Goal: Task Accomplishment & Management: Complete application form

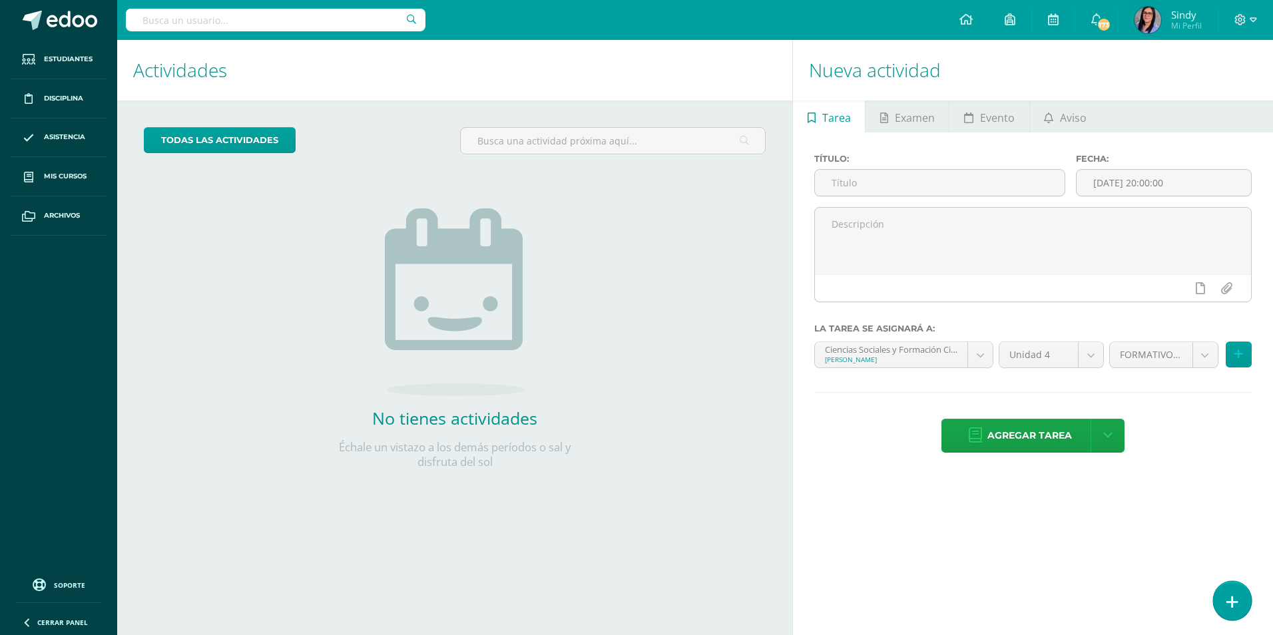
click at [1237, 596] on link at bounding box center [1232, 600] width 38 height 39
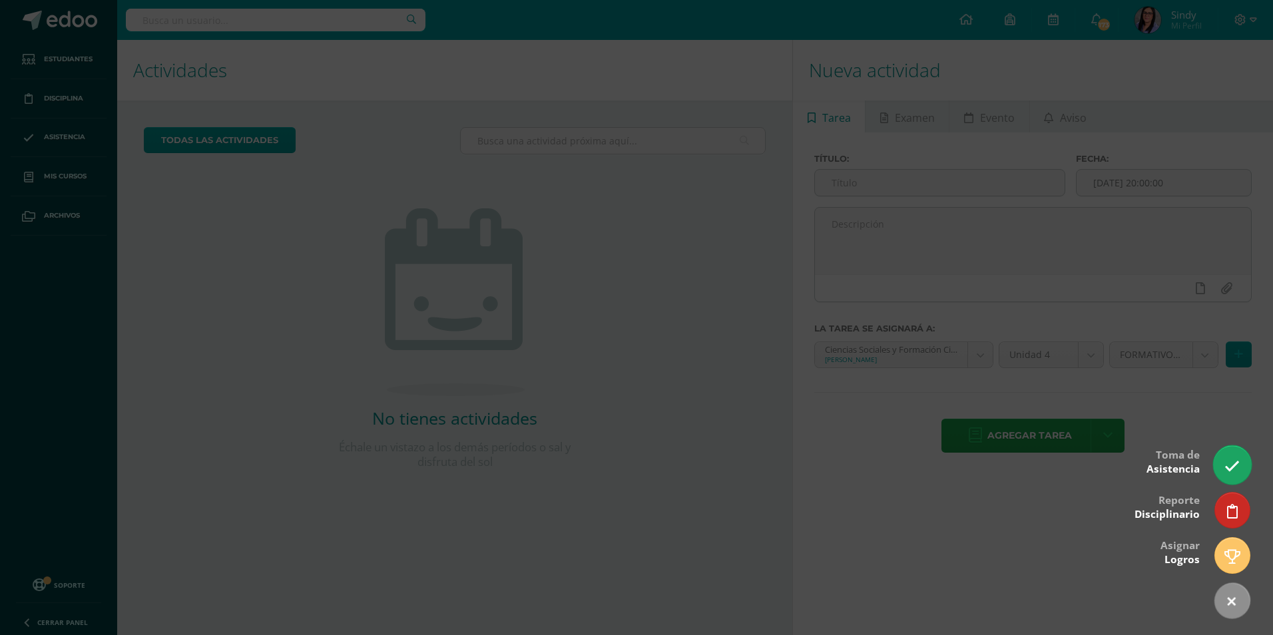
click at [1235, 465] on icon at bounding box center [1231, 466] width 15 height 15
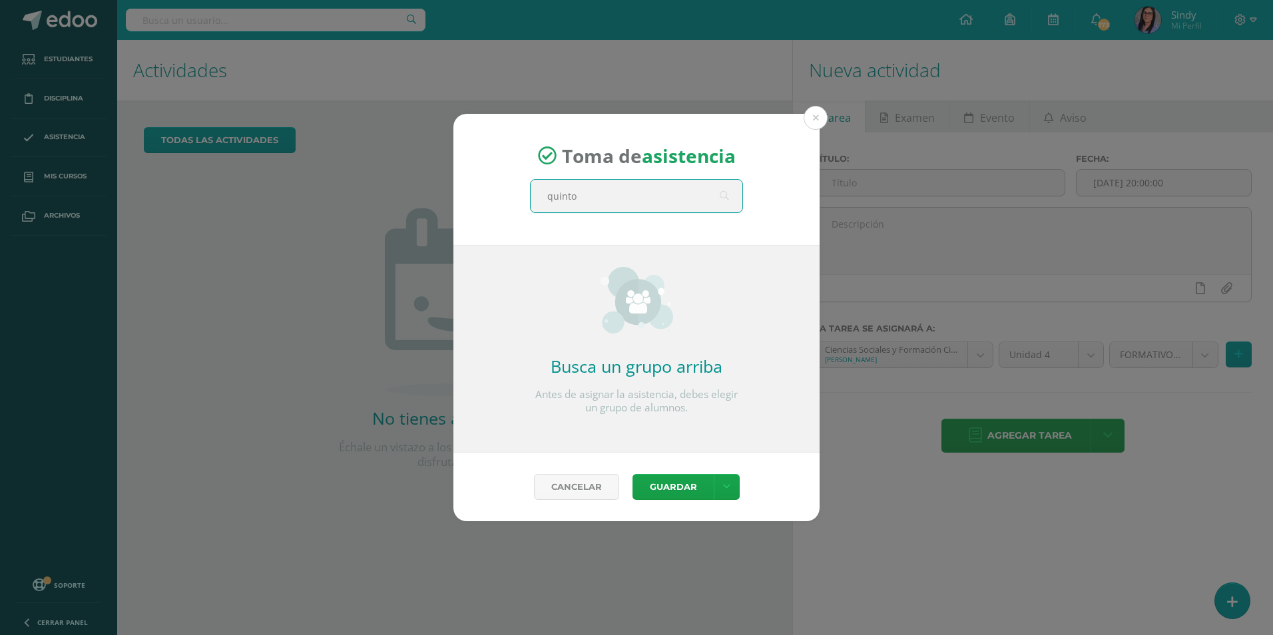
type input "quinto b"
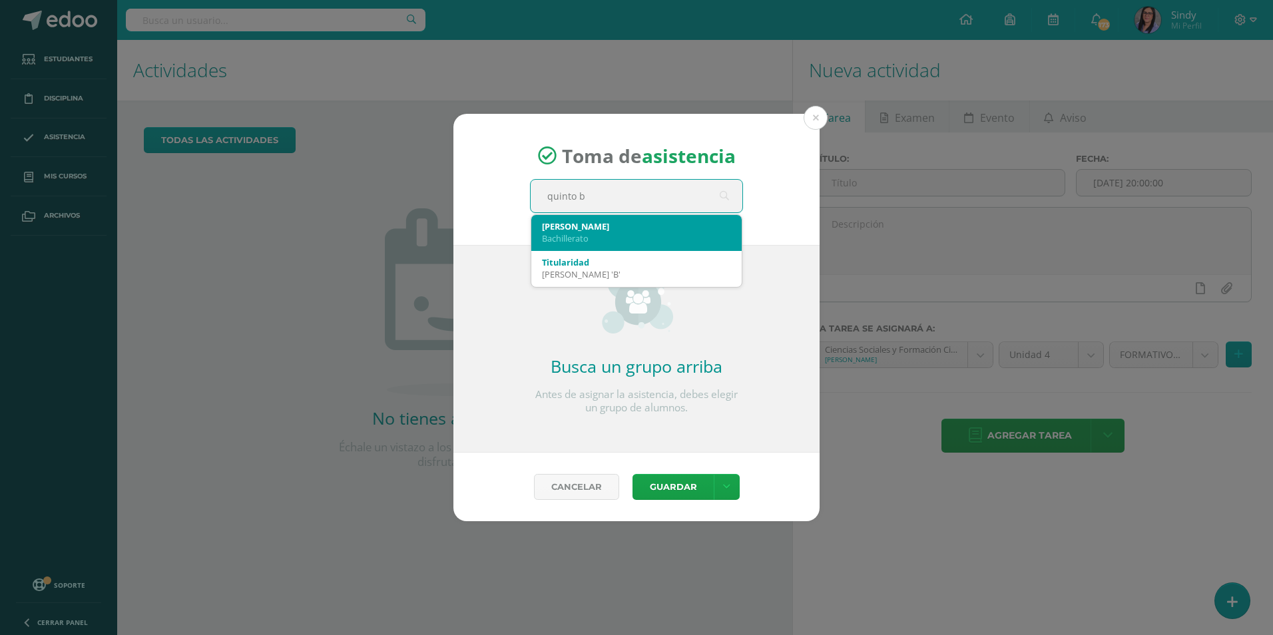
click at [594, 242] on div "Bachillerato" at bounding box center [636, 238] width 189 height 12
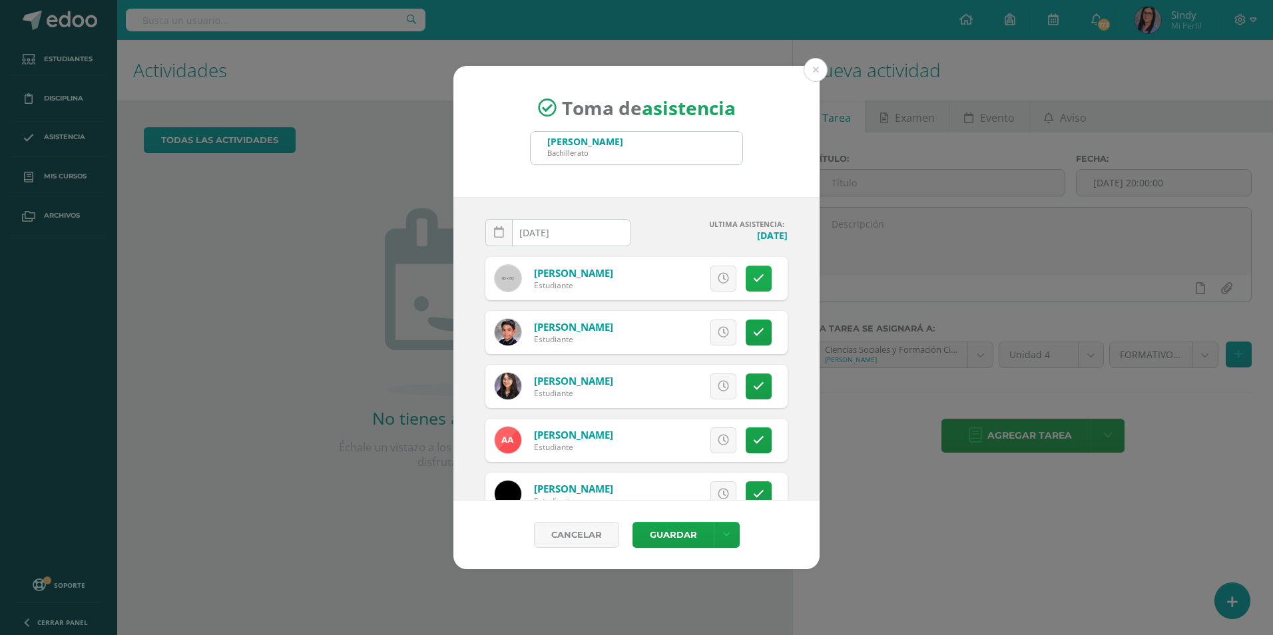
click at [753, 276] on icon at bounding box center [758, 278] width 11 height 11
click at [753, 329] on icon at bounding box center [758, 332] width 11 height 11
click at [755, 337] on icon at bounding box center [758, 332] width 7 height 11
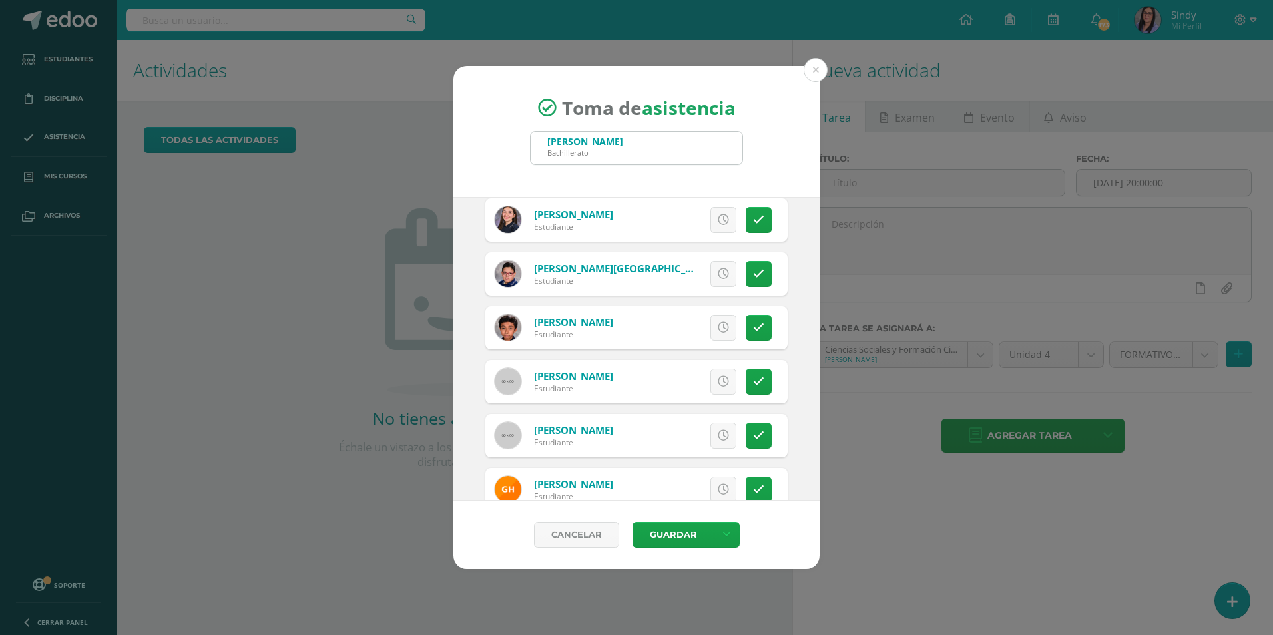
scroll to position [998, 0]
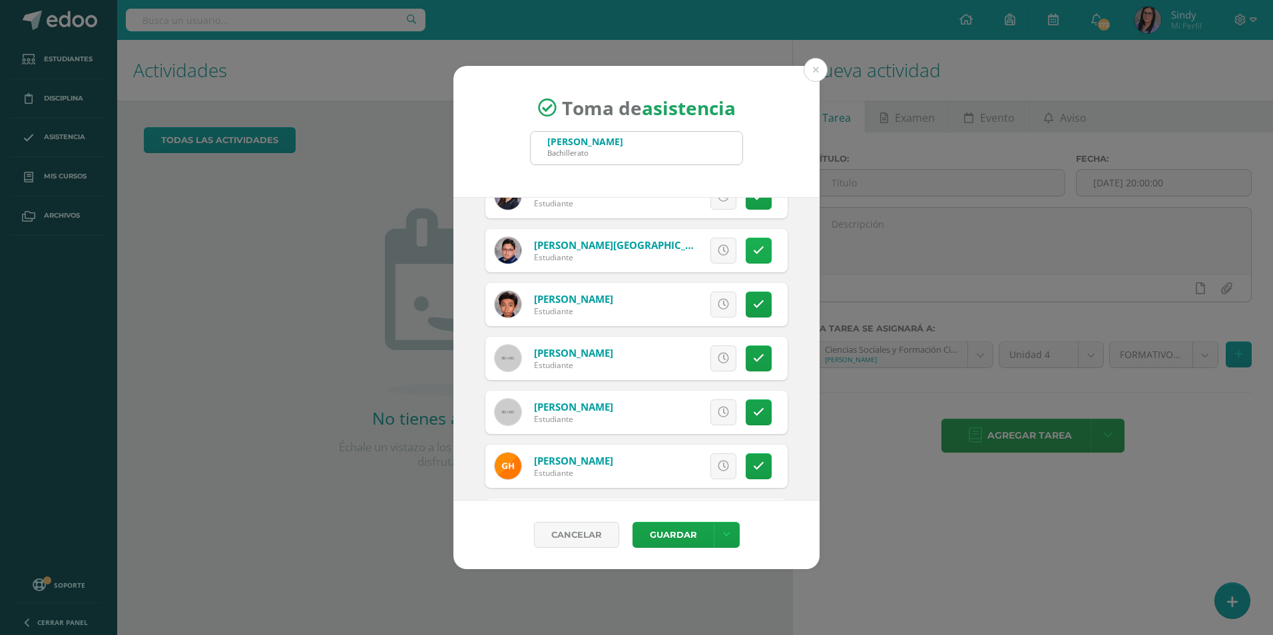
click at [748, 262] on link at bounding box center [759, 251] width 26 height 26
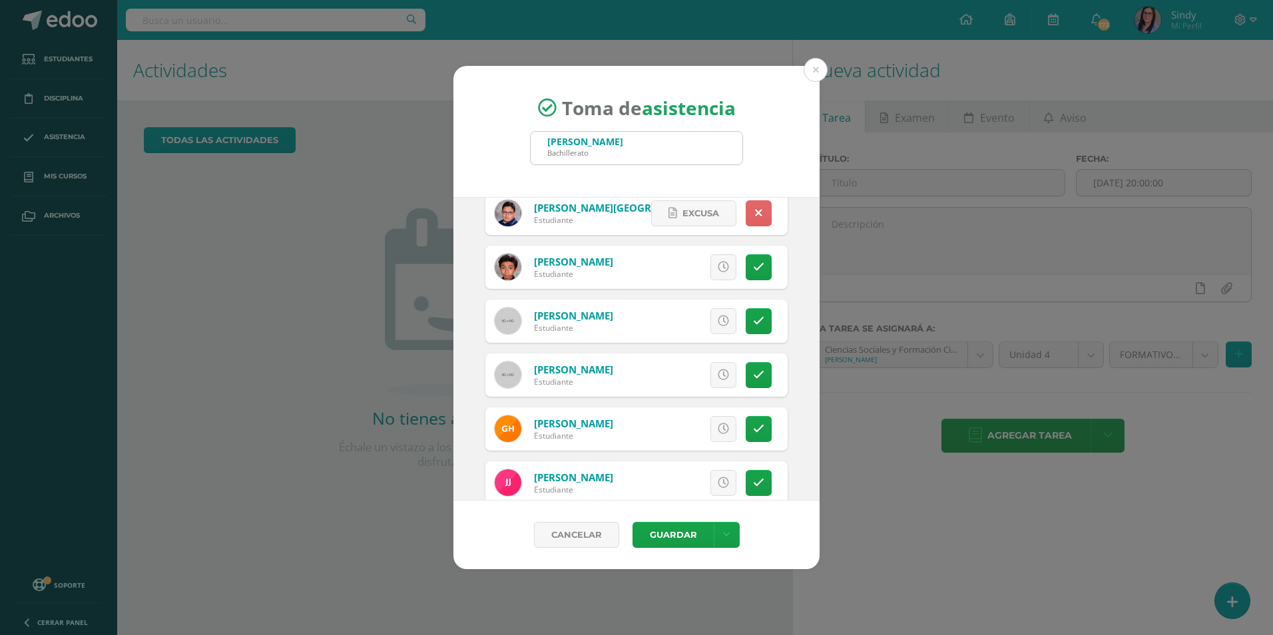
scroll to position [1065, 0]
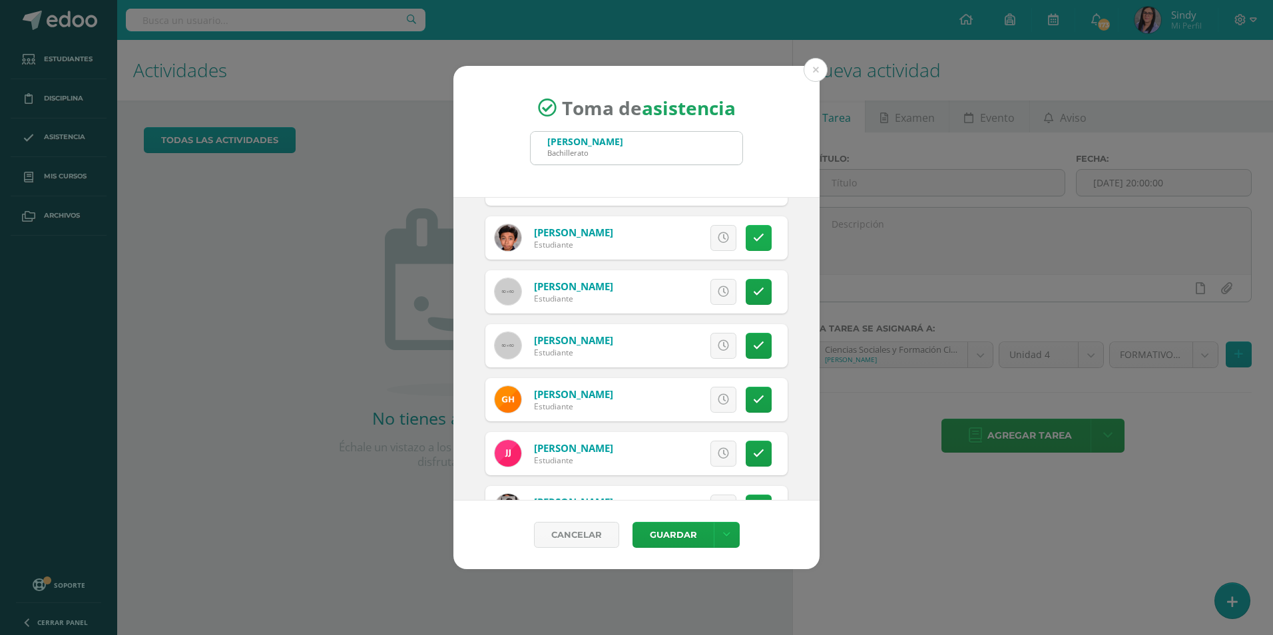
click at [753, 238] on icon at bounding box center [758, 237] width 11 height 11
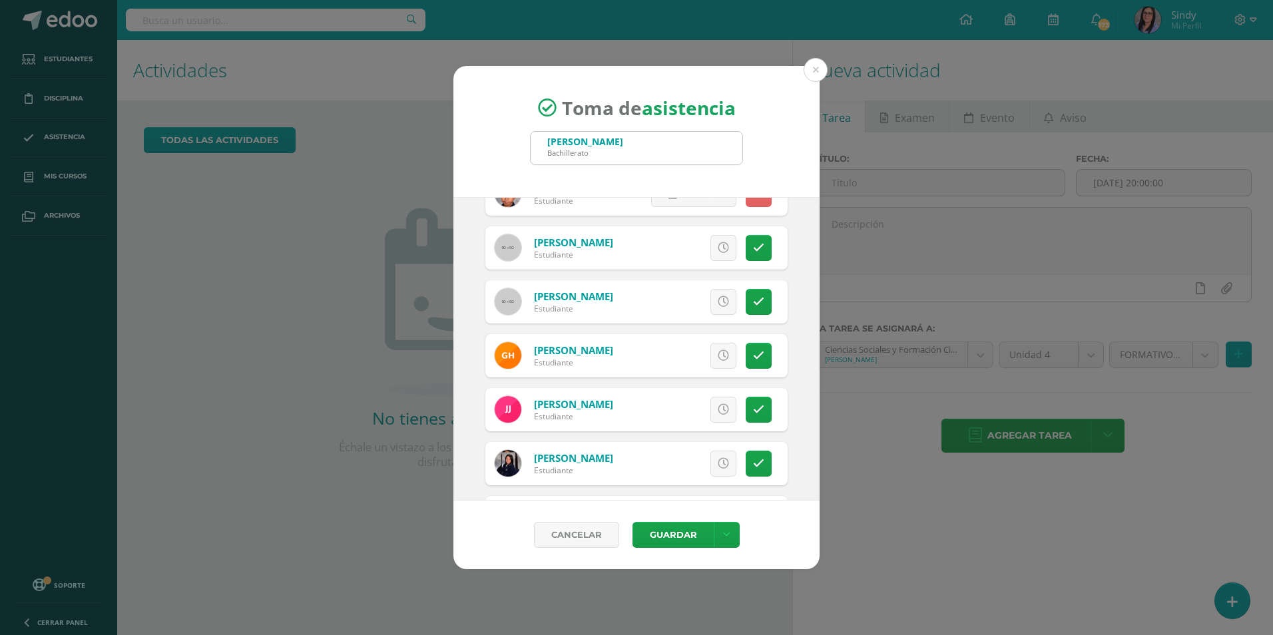
scroll to position [1132, 0]
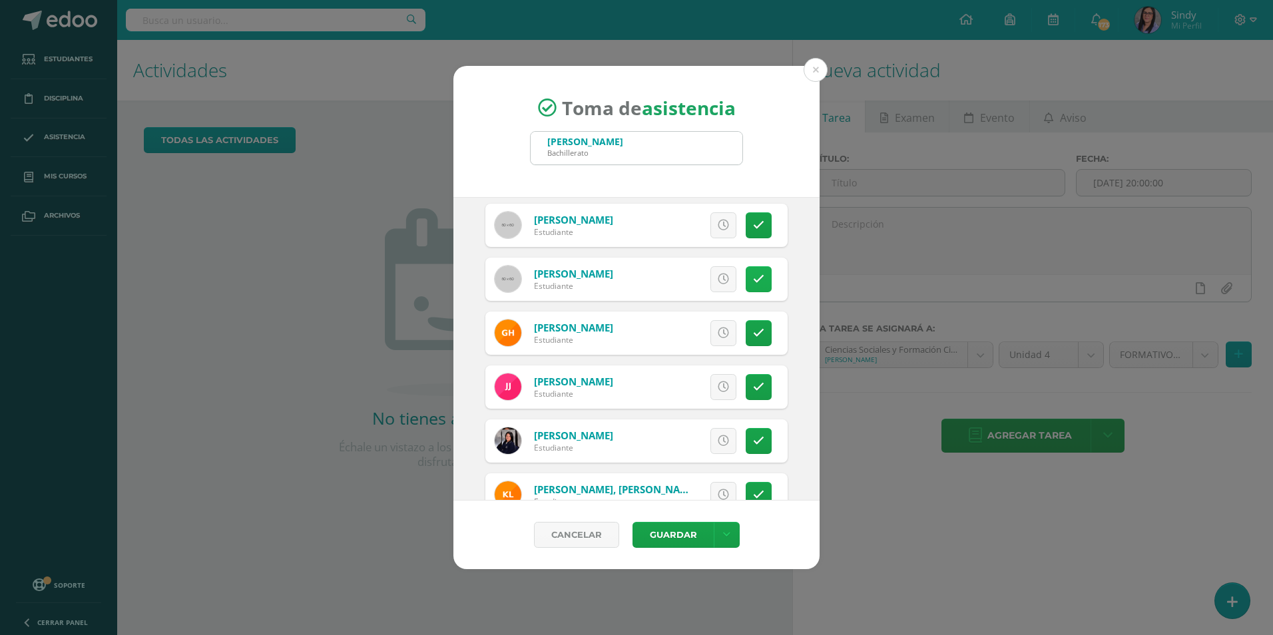
click at [752, 269] on link at bounding box center [759, 279] width 26 height 26
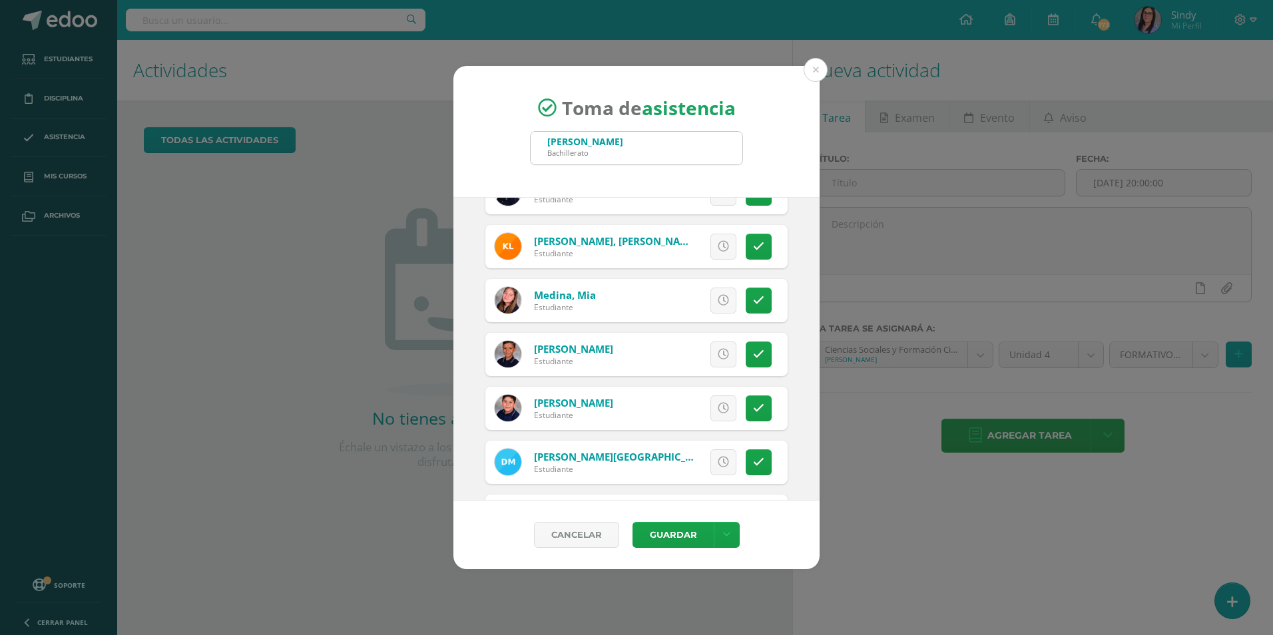
scroll to position [1398, 0]
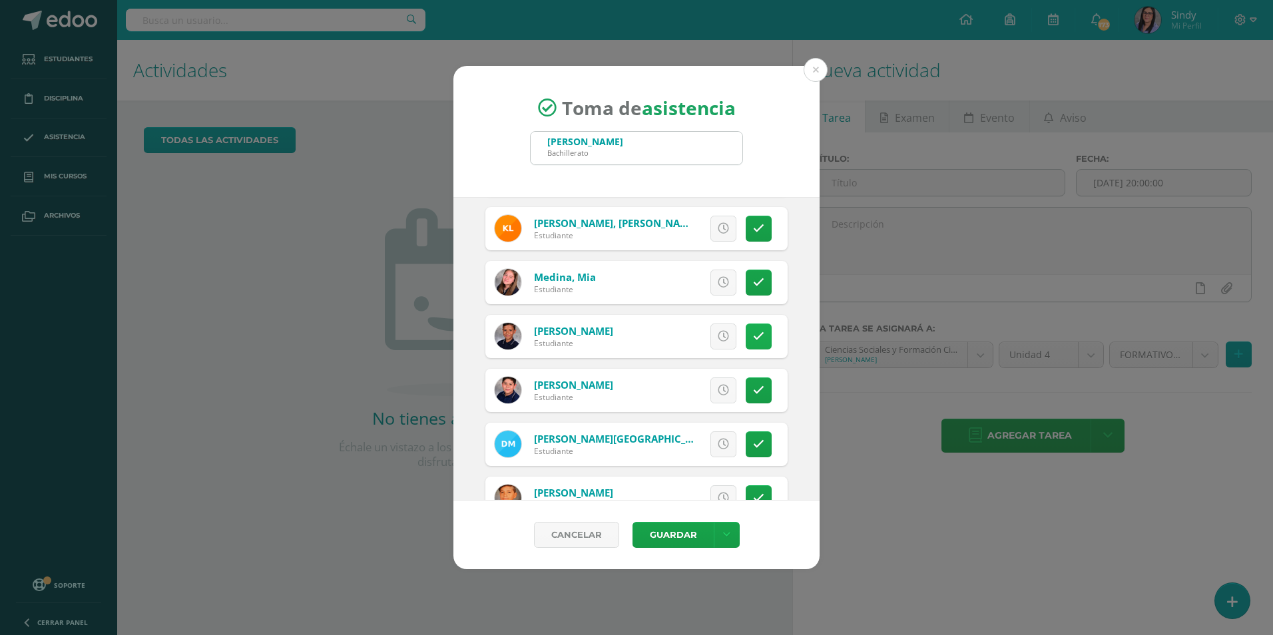
click at [753, 335] on icon at bounding box center [758, 336] width 11 height 11
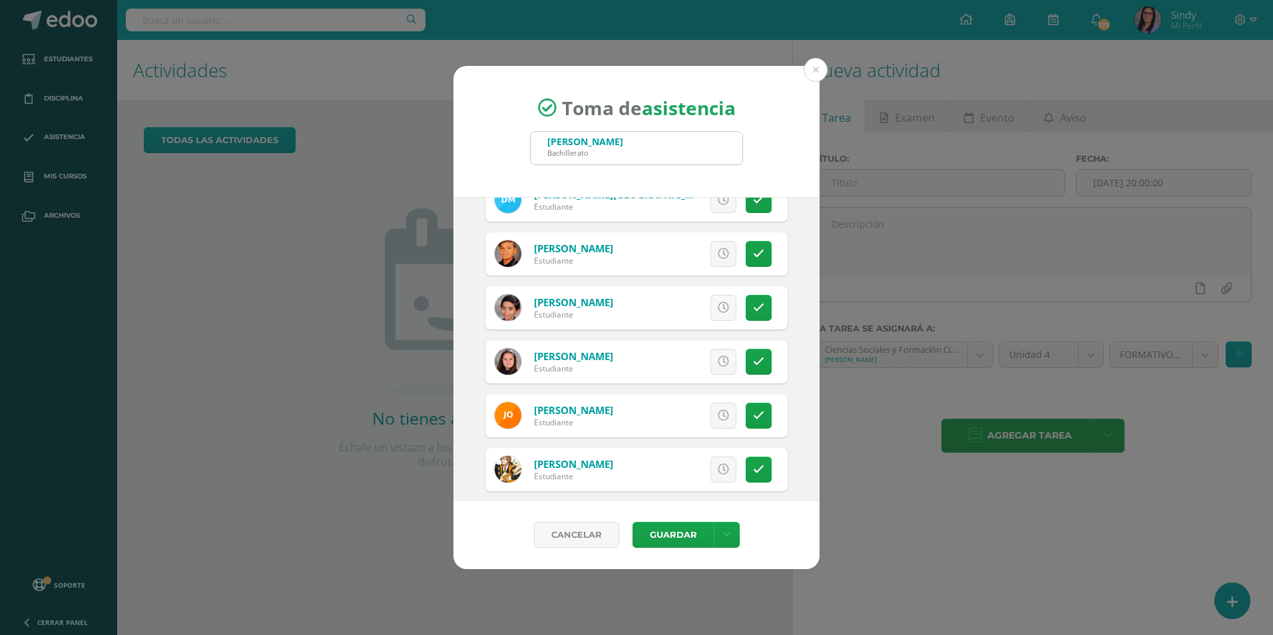
scroll to position [1664, 0]
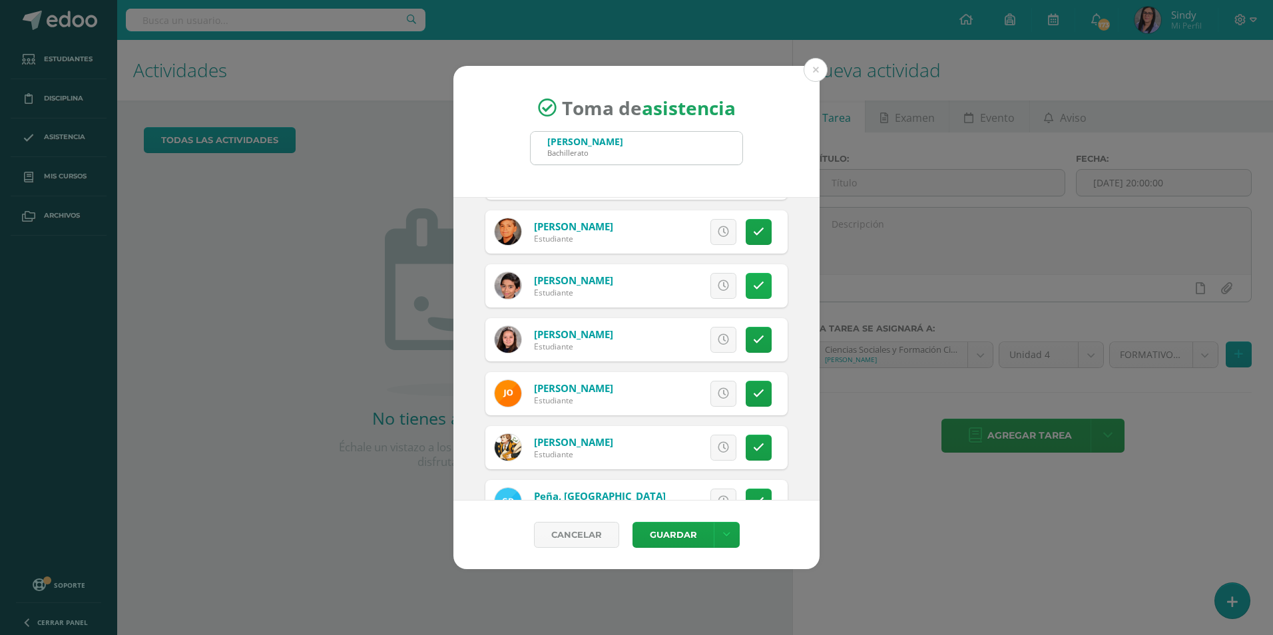
click at [753, 286] on icon at bounding box center [758, 285] width 11 height 11
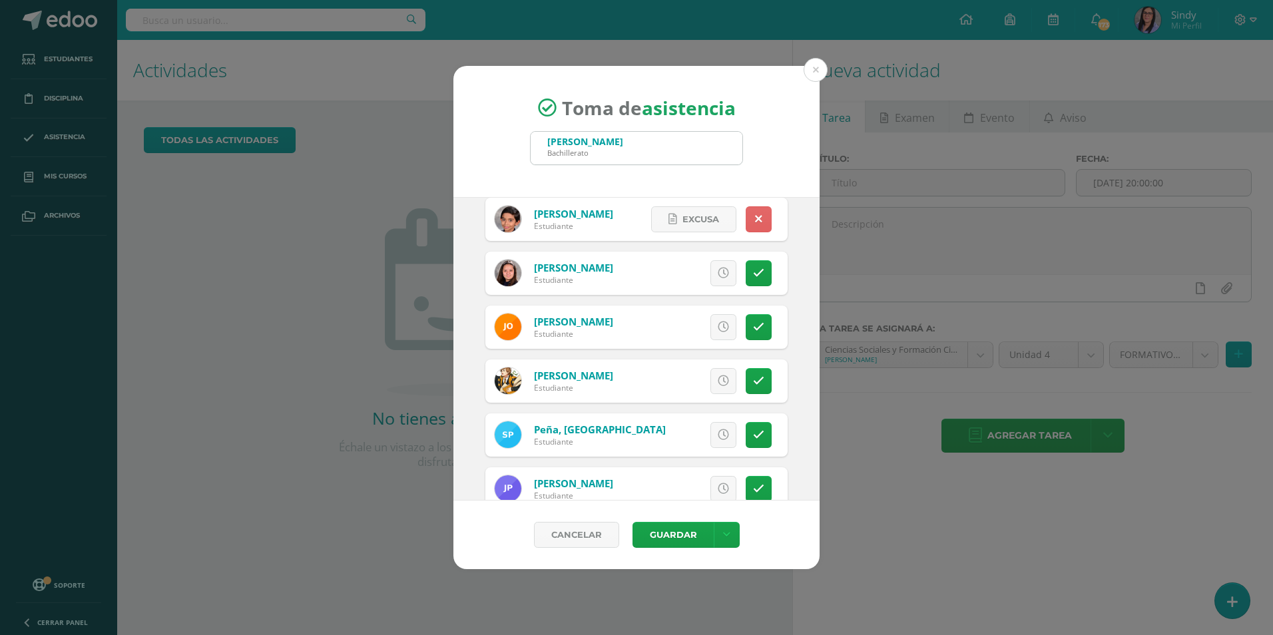
scroll to position [1797, 0]
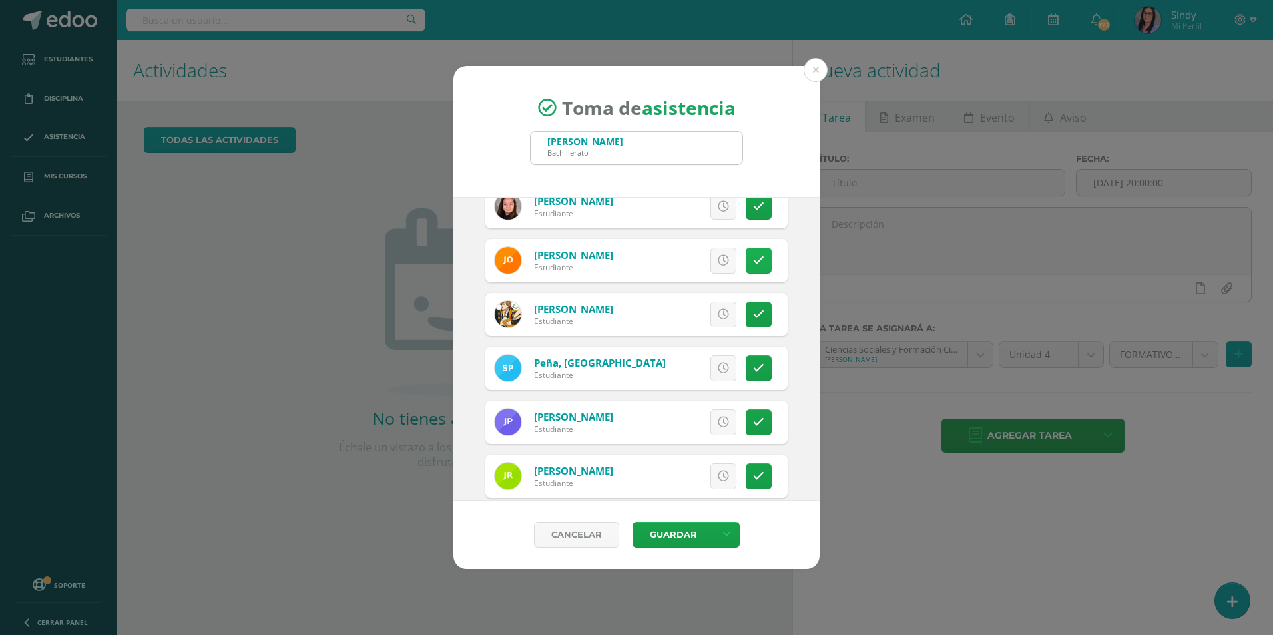
click at [753, 255] on icon at bounding box center [758, 260] width 11 height 11
click at [701, 262] on span "Excusa" at bounding box center [700, 260] width 37 height 25
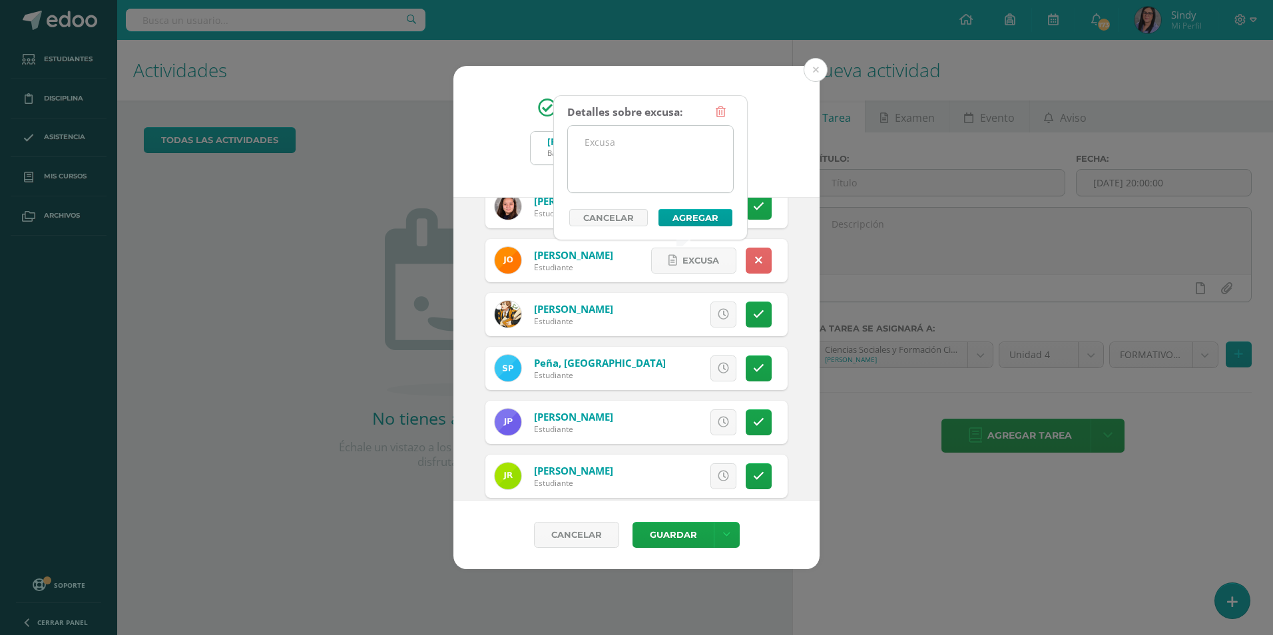
click at [620, 168] on textarea at bounding box center [650, 159] width 165 height 67
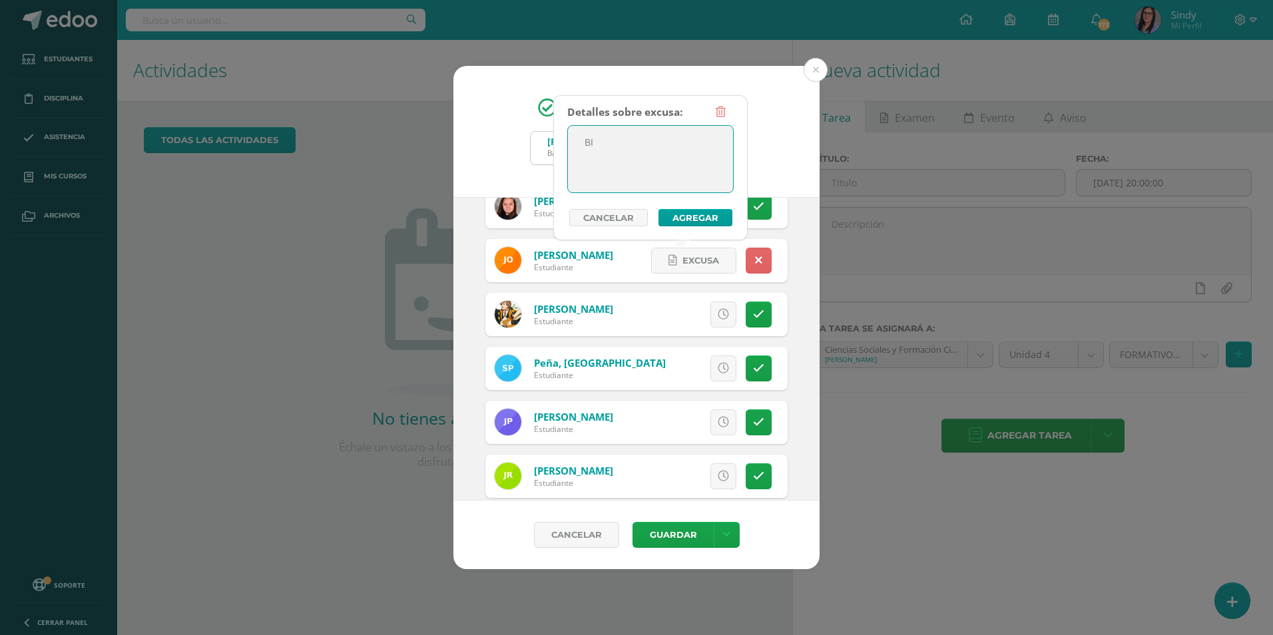
type textarea "B"
type textarea "VIAJE"
click at [682, 218] on button "Agregar" at bounding box center [695, 217] width 74 height 17
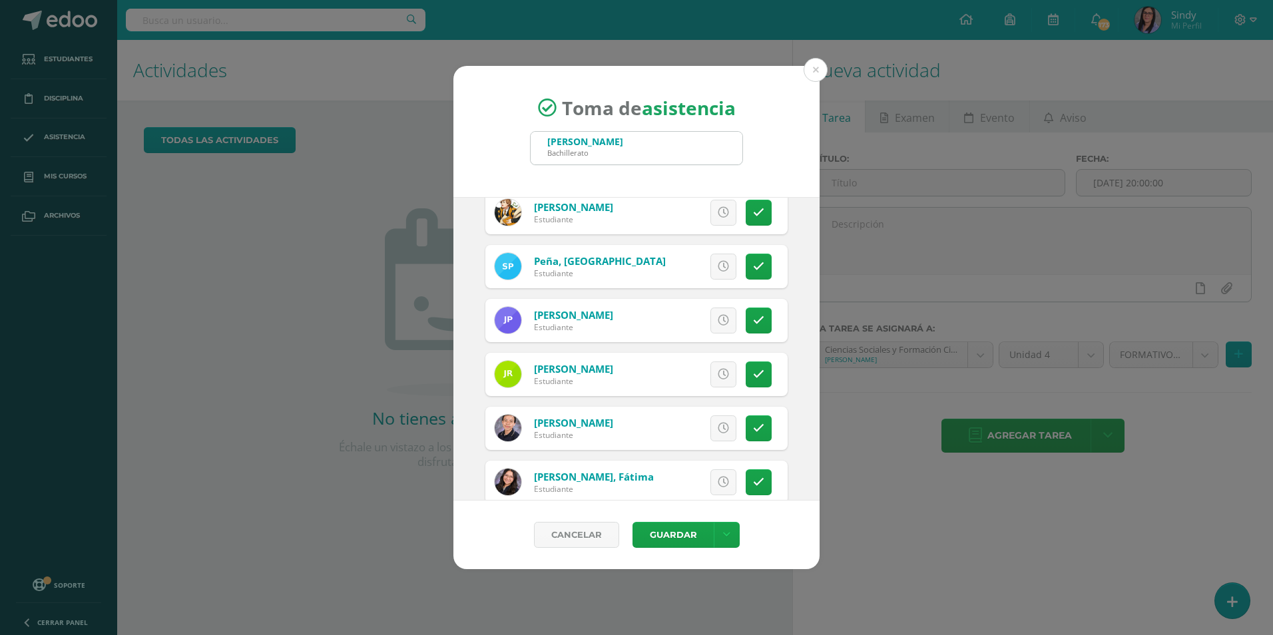
scroll to position [1930, 0]
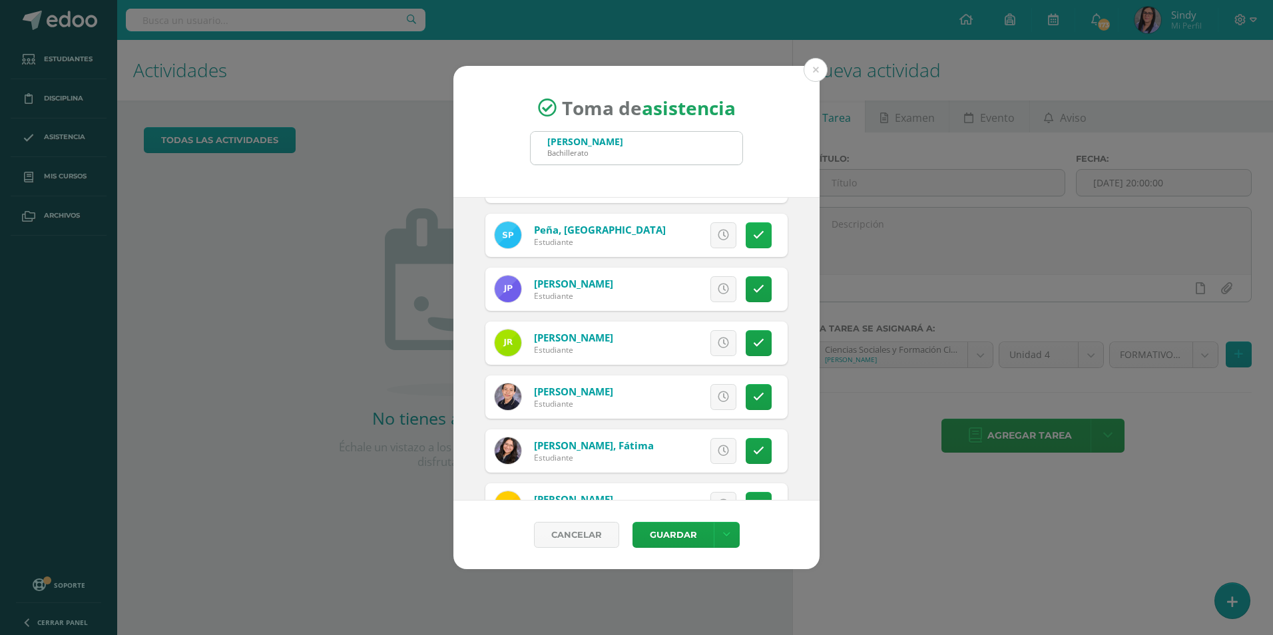
click at [753, 234] on icon at bounding box center [758, 235] width 11 height 11
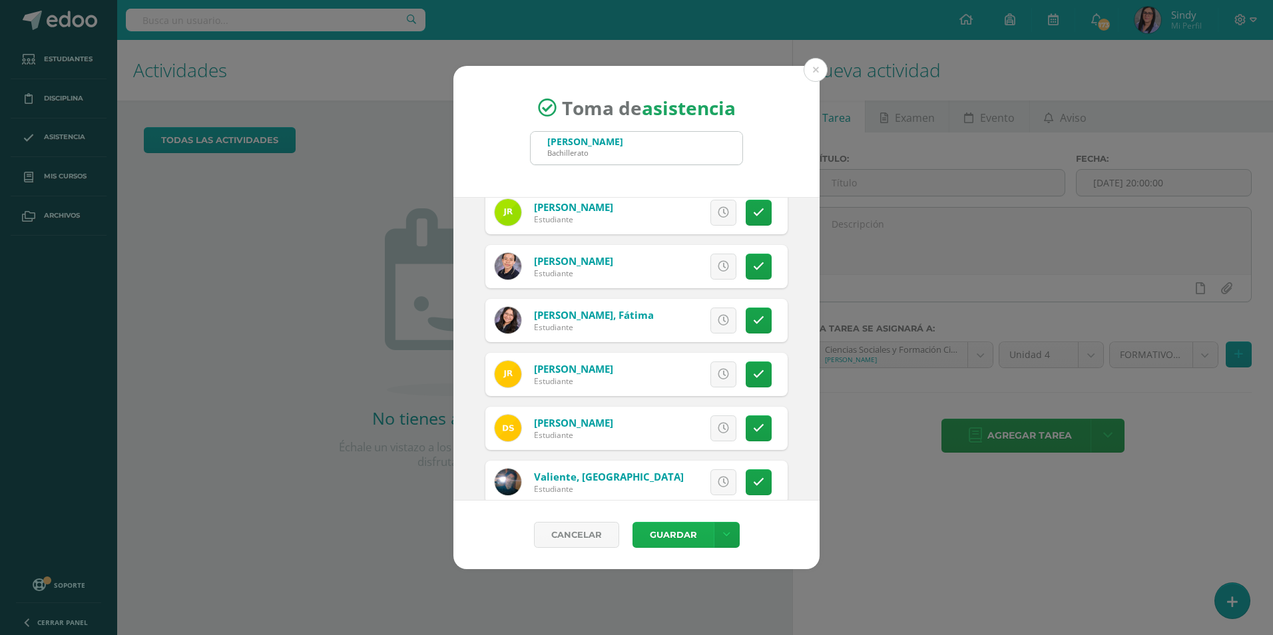
scroll to position [2194, 0]
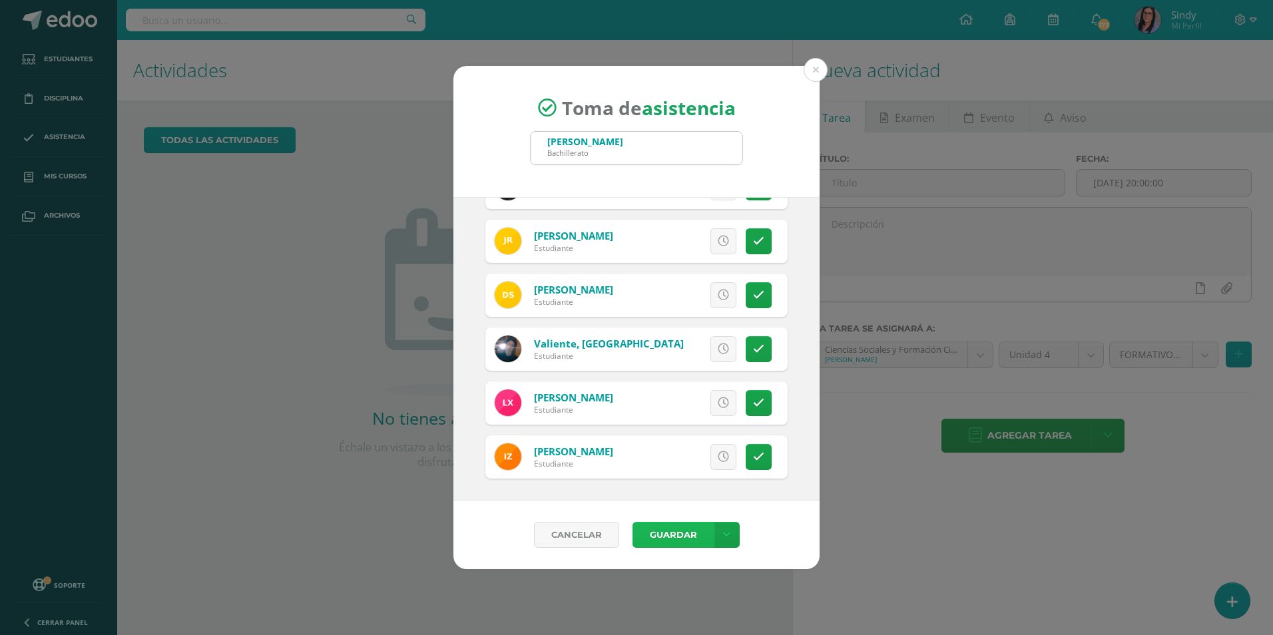
click at [682, 540] on button "Guardar" at bounding box center [672, 535] width 81 height 26
